Goal: Task Accomplishment & Management: Manage account settings

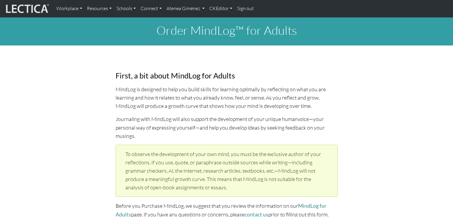
select select "2001"
select select "01"
click at [198, 5] on link "Atenea Giménez" at bounding box center [185, 8] width 43 height 13
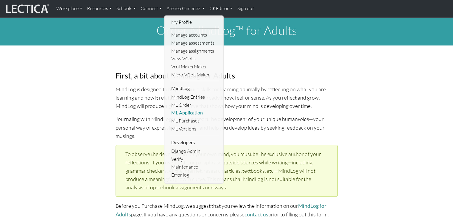
click at [191, 116] on link "ML Application" at bounding box center [194, 113] width 49 height 8
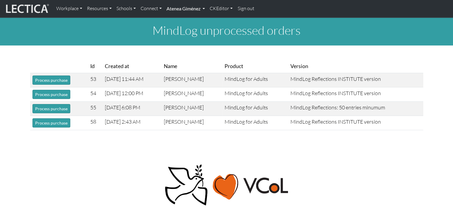
click at [186, 7] on link "Atenea Giménez" at bounding box center [185, 8] width 43 height 13
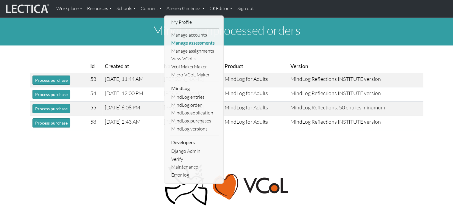
click at [187, 45] on link "Manage assessments" at bounding box center [194, 43] width 49 height 8
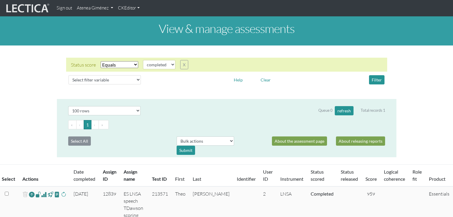
select select "100"
click at [38, 7] on img at bounding box center [27, 8] width 45 height 11
